Goal: Transaction & Acquisition: Purchase product/service

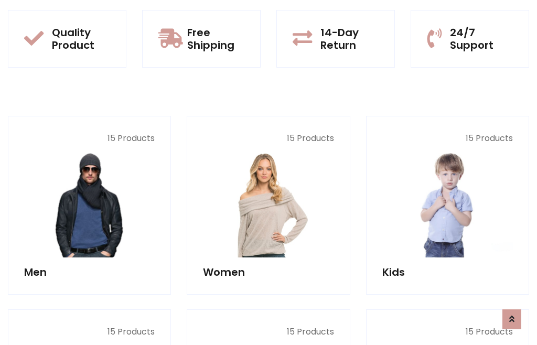
scroll to position [855, 0]
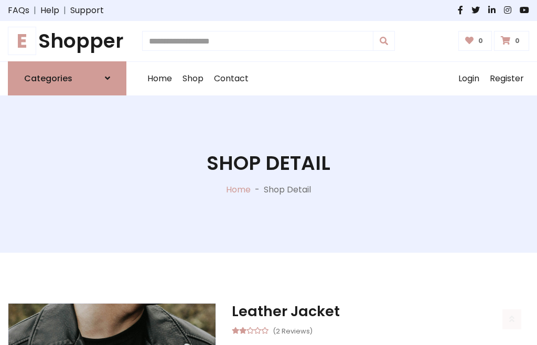
click at [67, 41] on h1 "E Shopper" at bounding box center [67, 41] width 119 height 24
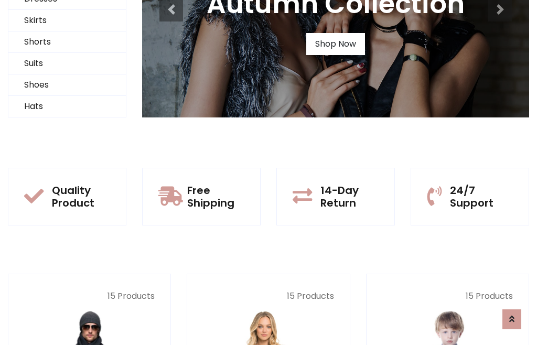
scroll to position [101, 0]
